Goal: Task Accomplishment & Management: Use online tool/utility

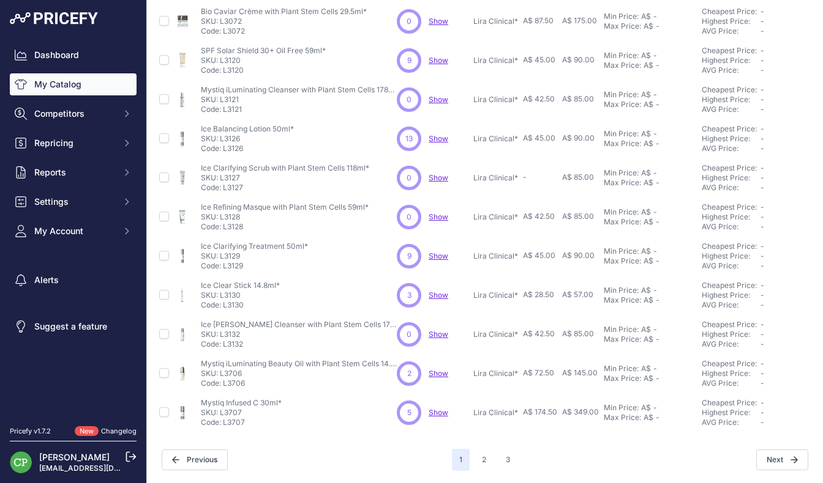
scroll to position [251, 0]
click at [483, 467] on button "2" at bounding box center [483, 461] width 19 height 22
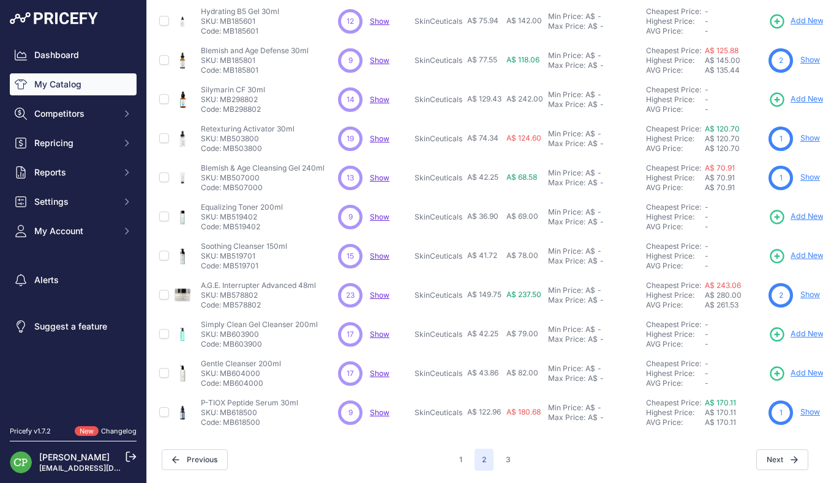
scroll to position [251, 0]
click at [506, 464] on button "3" at bounding box center [508, 461] width 20 height 22
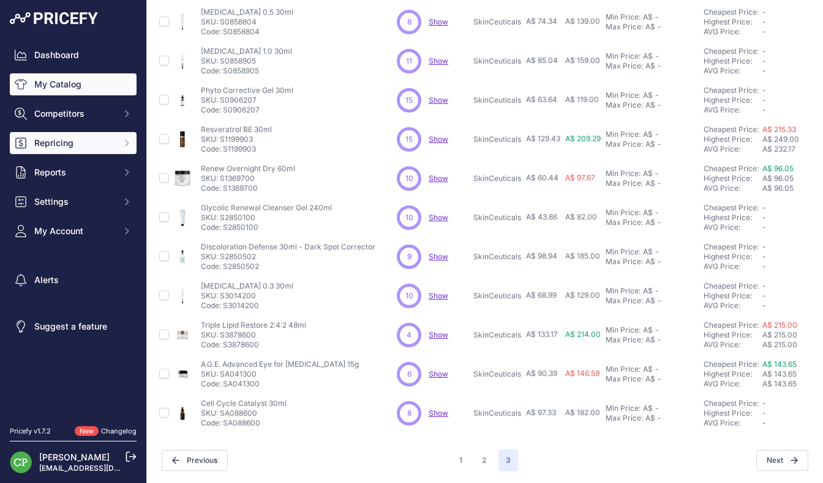
click at [69, 151] on button "Repricing" at bounding box center [73, 143] width 127 height 22
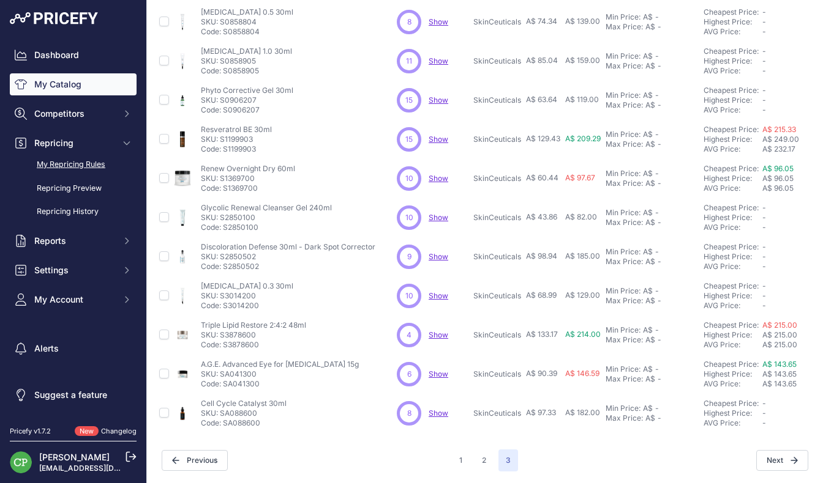
click at [72, 161] on link "My Repricing Rules" at bounding box center [73, 164] width 127 height 21
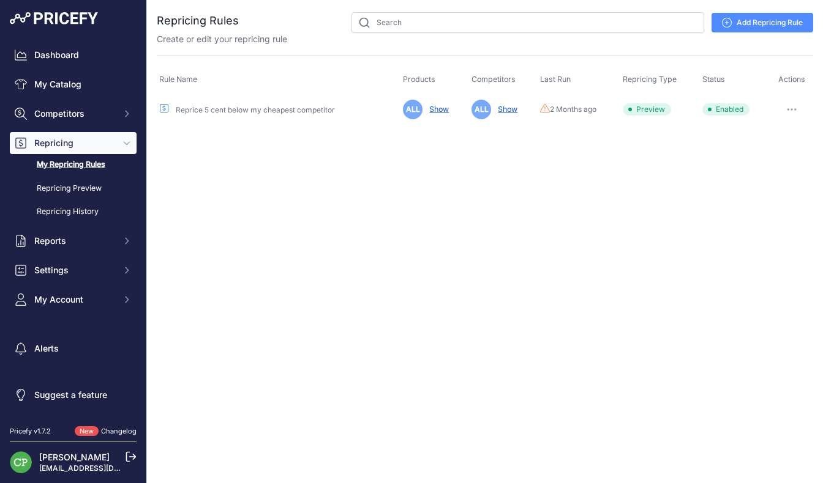
click at [787, 107] on button "button" at bounding box center [791, 109] width 24 height 17
click at [760, 174] on button "Reprice Now" at bounding box center [771, 175] width 78 height 20
click at [80, 81] on link "My Catalog" at bounding box center [73, 84] width 127 height 22
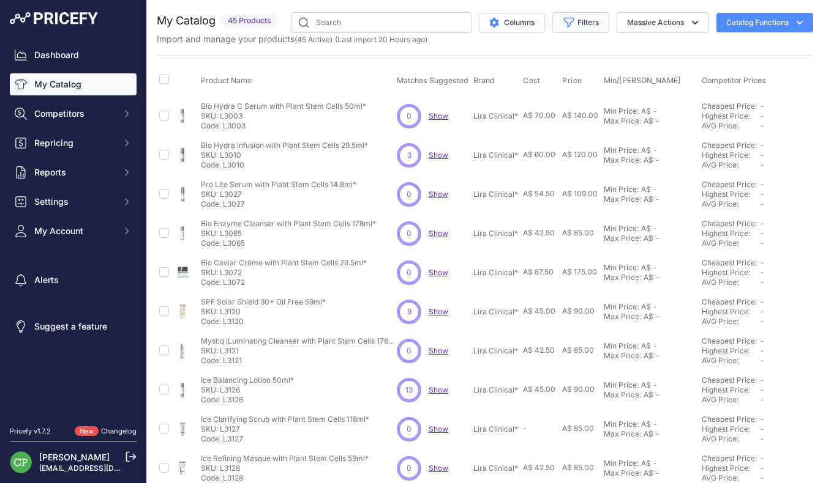
click at [567, 23] on icon "button" at bounding box center [568, 23] width 12 height 12
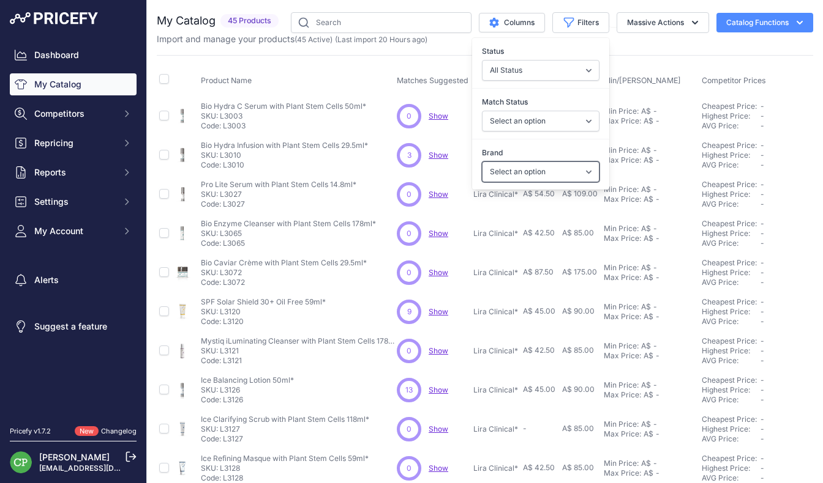
select select "SkinCeuticals"
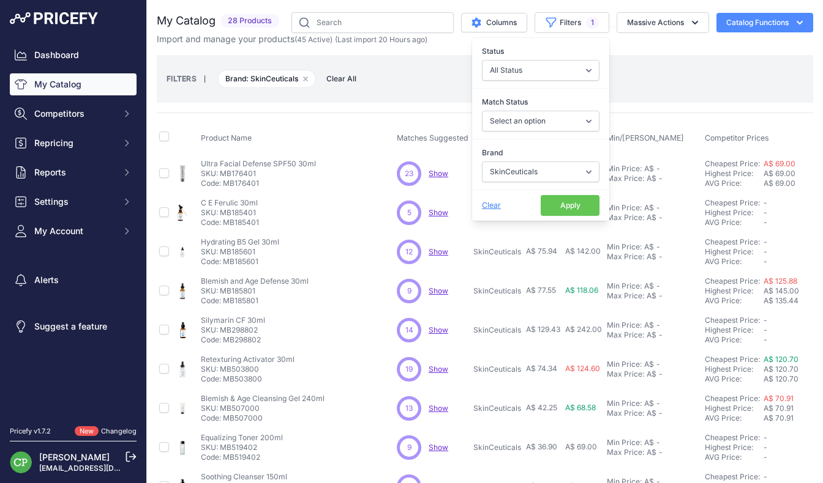
click at [456, 1] on div "You are not connected to the internet. My Catalog" at bounding box center [485, 396] width 656 height 793
